Goal: Communication & Community: Answer question/provide support

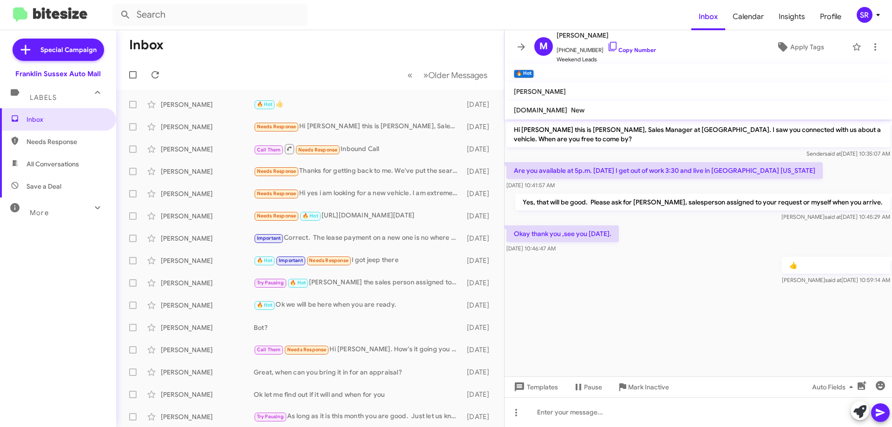
click at [59, 164] on span "All Conversations" at bounding box center [52, 163] width 52 height 9
type input "in:all-conversations"
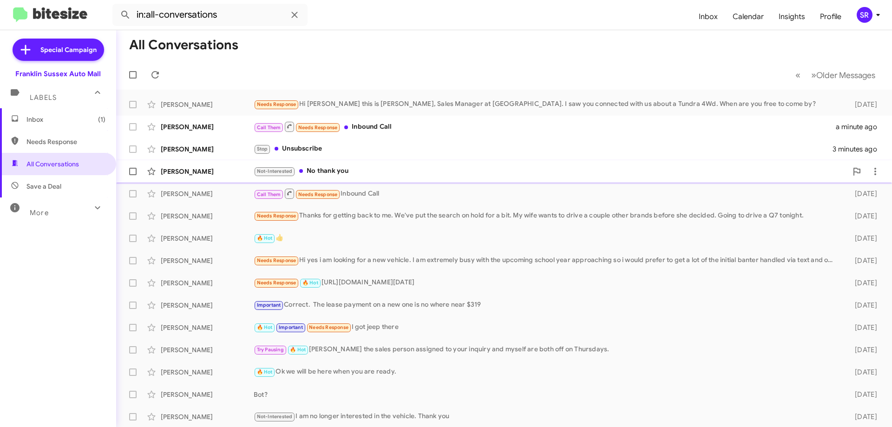
click at [335, 167] on div "Not-Interested No thank you" at bounding box center [550, 171] width 593 height 11
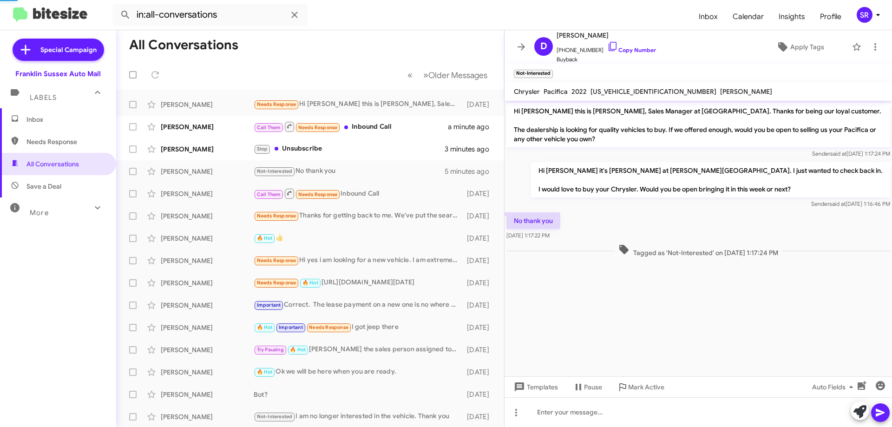
click at [38, 113] on span "Inbox" at bounding box center [58, 119] width 116 height 22
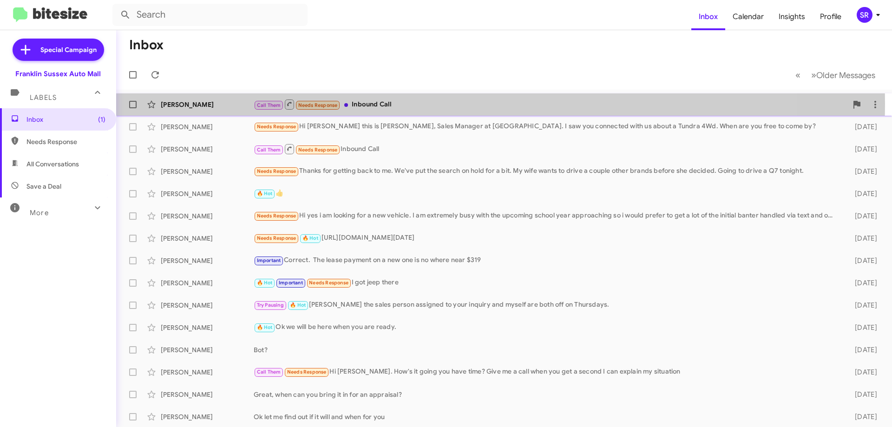
click at [369, 104] on div "Call Them Needs Response Inbound Call" at bounding box center [550, 104] width 593 height 12
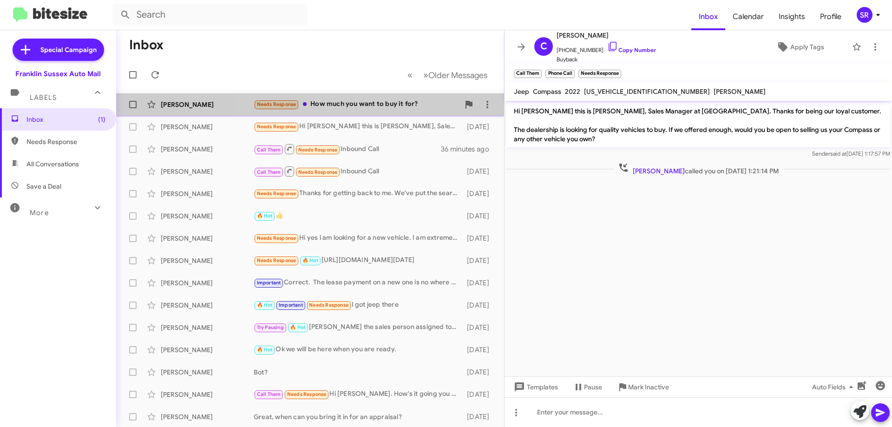
click at [357, 109] on div "Needs Response How much you want to buy it for?" at bounding box center [357, 104] width 206 height 11
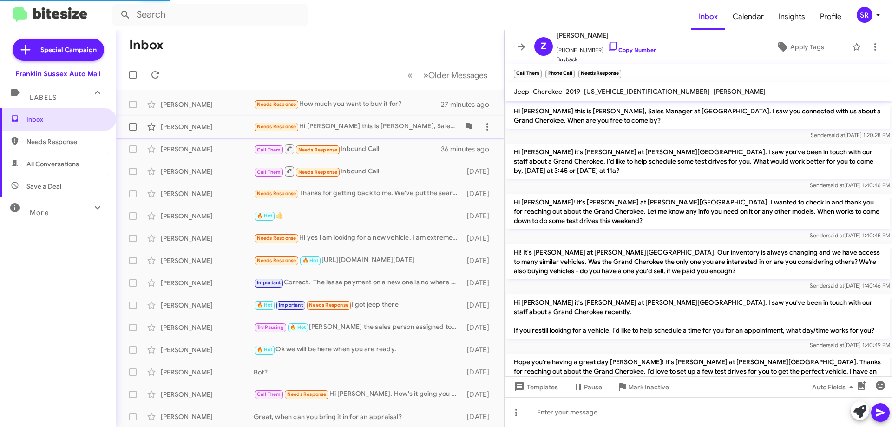
scroll to position [311, 0]
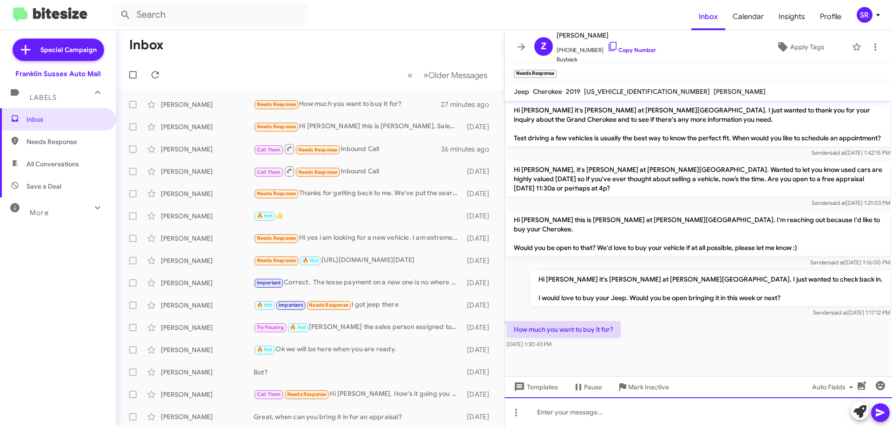
click at [568, 410] on div at bounding box center [697, 412] width 387 height 30
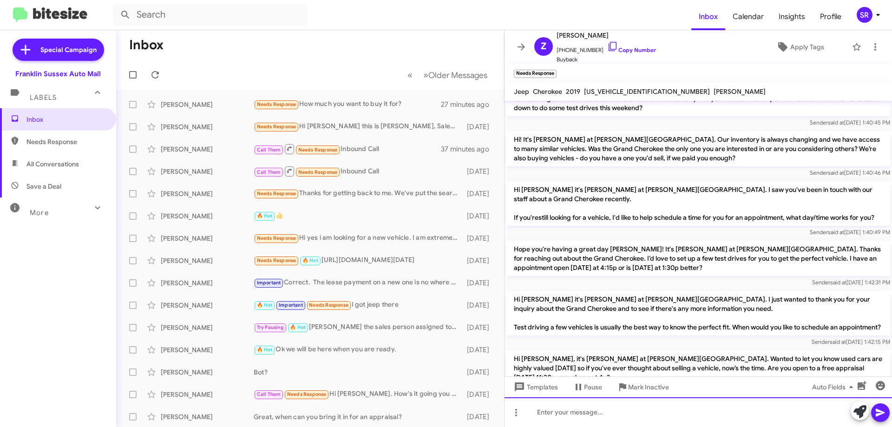
scroll to position [0, 0]
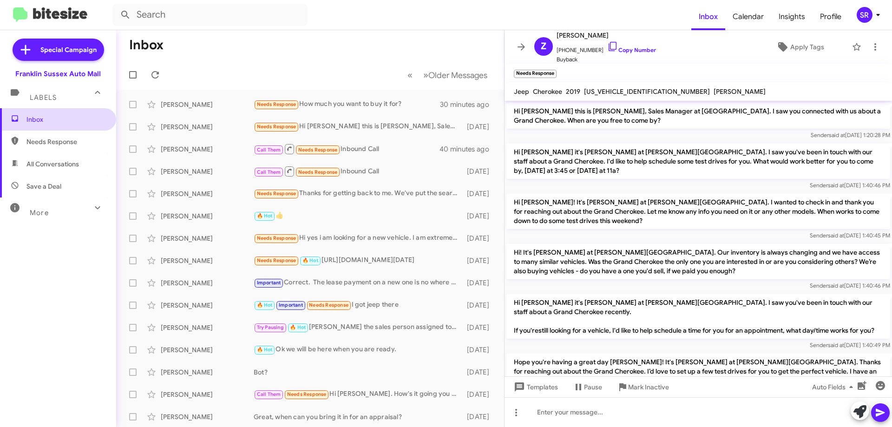
click at [81, 119] on span "Inbox" at bounding box center [65, 119] width 79 height 9
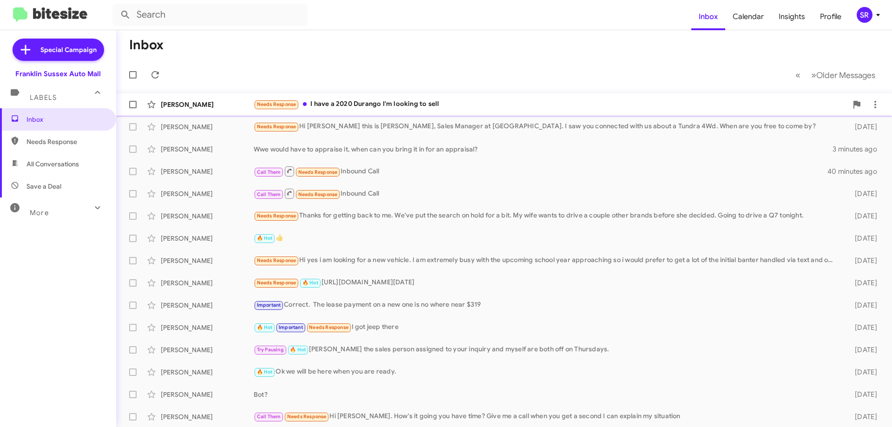
click at [343, 102] on div "Needs Response I have a 2020 Durango I'm looking to sell" at bounding box center [550, 104] width 593 height 11
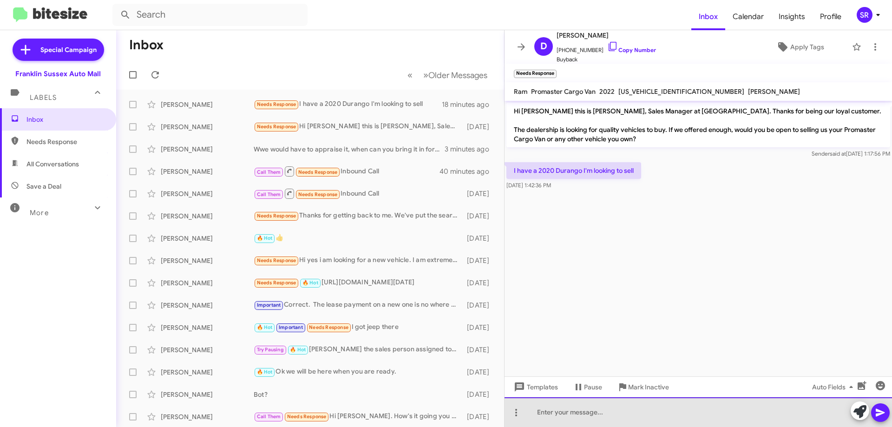
click at [573, 411] on div at bounding box center [697, 412] width 387 height 30
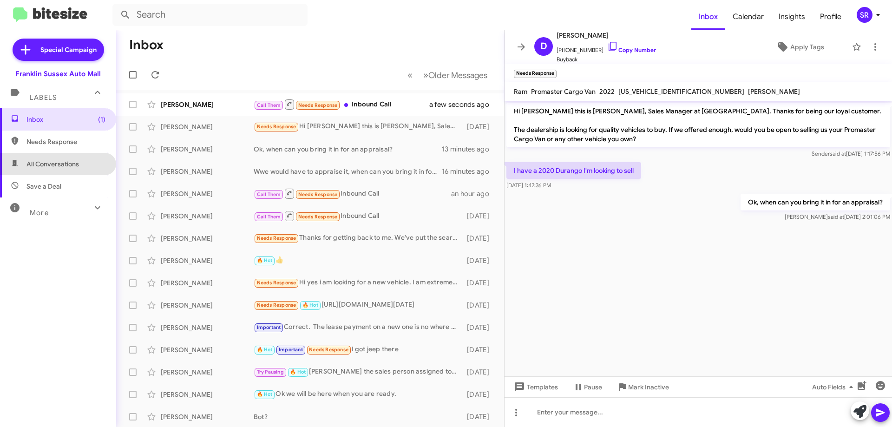
click at [74, 161] on span "All Conversations" at bounding box center [52, 163] width 52 height 9
type input "in:all-conversations"
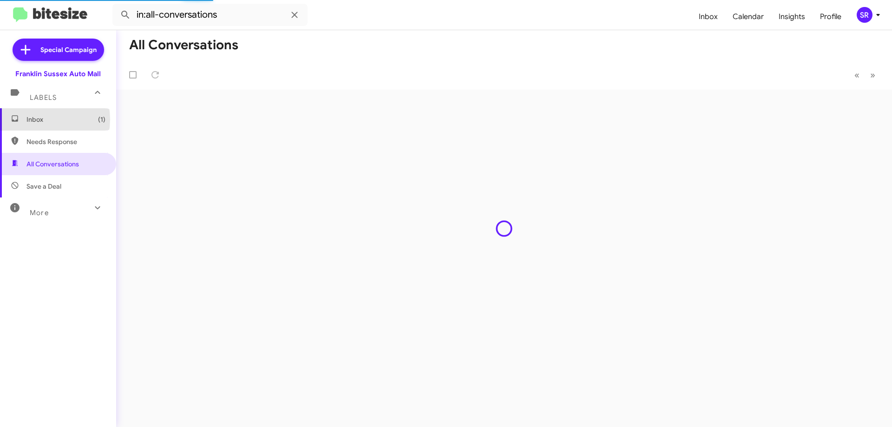
click at [37, 119] on span "Inbox (1)" at bounding box center [65, 119] width 79 height 9
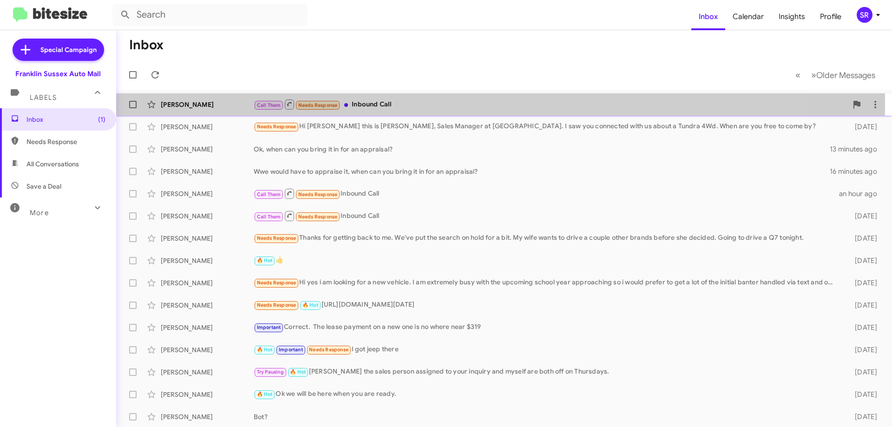
click at [196, 104] on div "[PERSON_NAME]" at bounding box center [207, 104] width 93 height 9
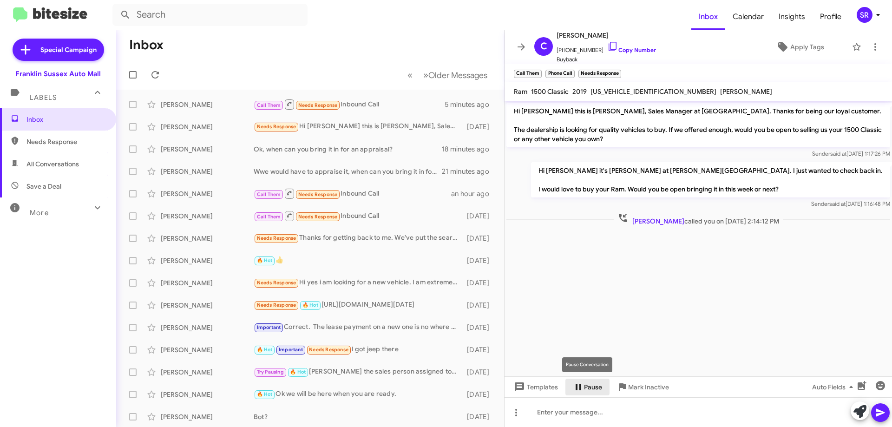
click at [589, 384] on span "Pause" at bounding box center [593, 386] width 18 height 17
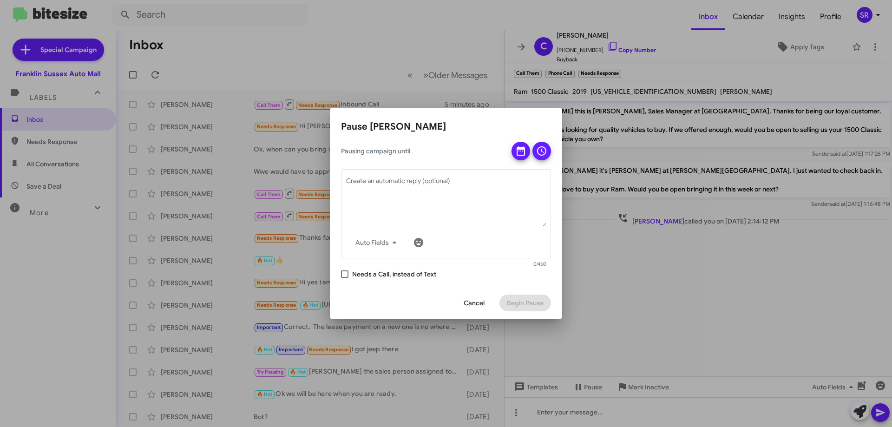
click at [469, 297] on span "Cancel" at bounding box center [473, 302] width 21 height 17
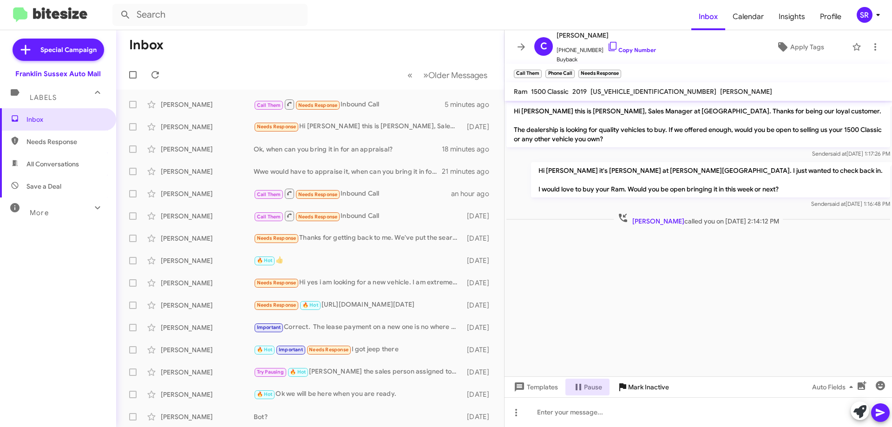
click at [632, 384] on span "Mark Inactive" at bounding box center [648, 386] width 41 height 17
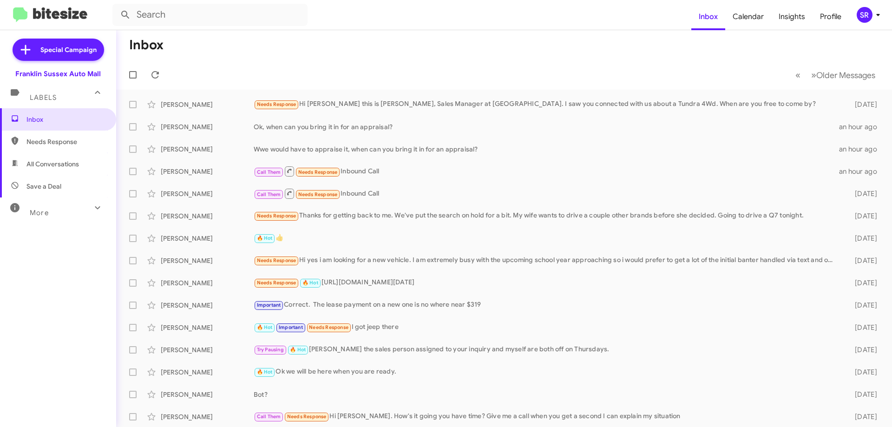
click at [32, 136] on span "Needs Response" at bounding box center [58, 141] width 116 height 22
type input "in:needs-response"
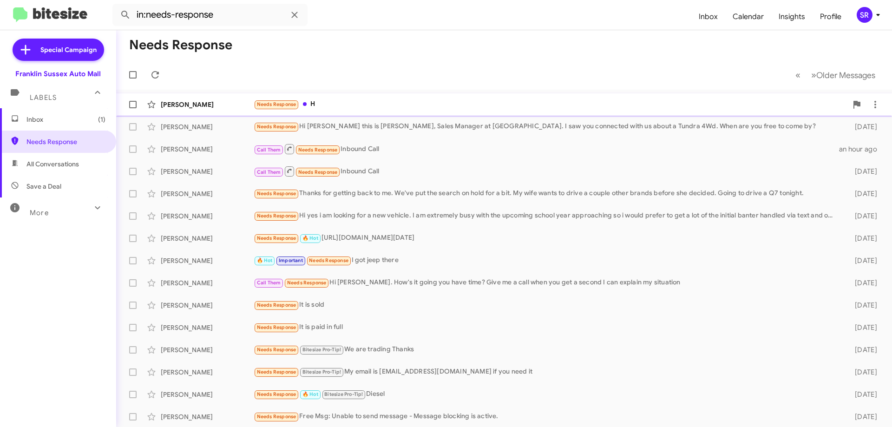
click at [319, 103] on div "Needs Response H" at bounding box center [550, 104] width 593 height 11
